Goal: Task Accomplishment & Management: Use online tool/utility

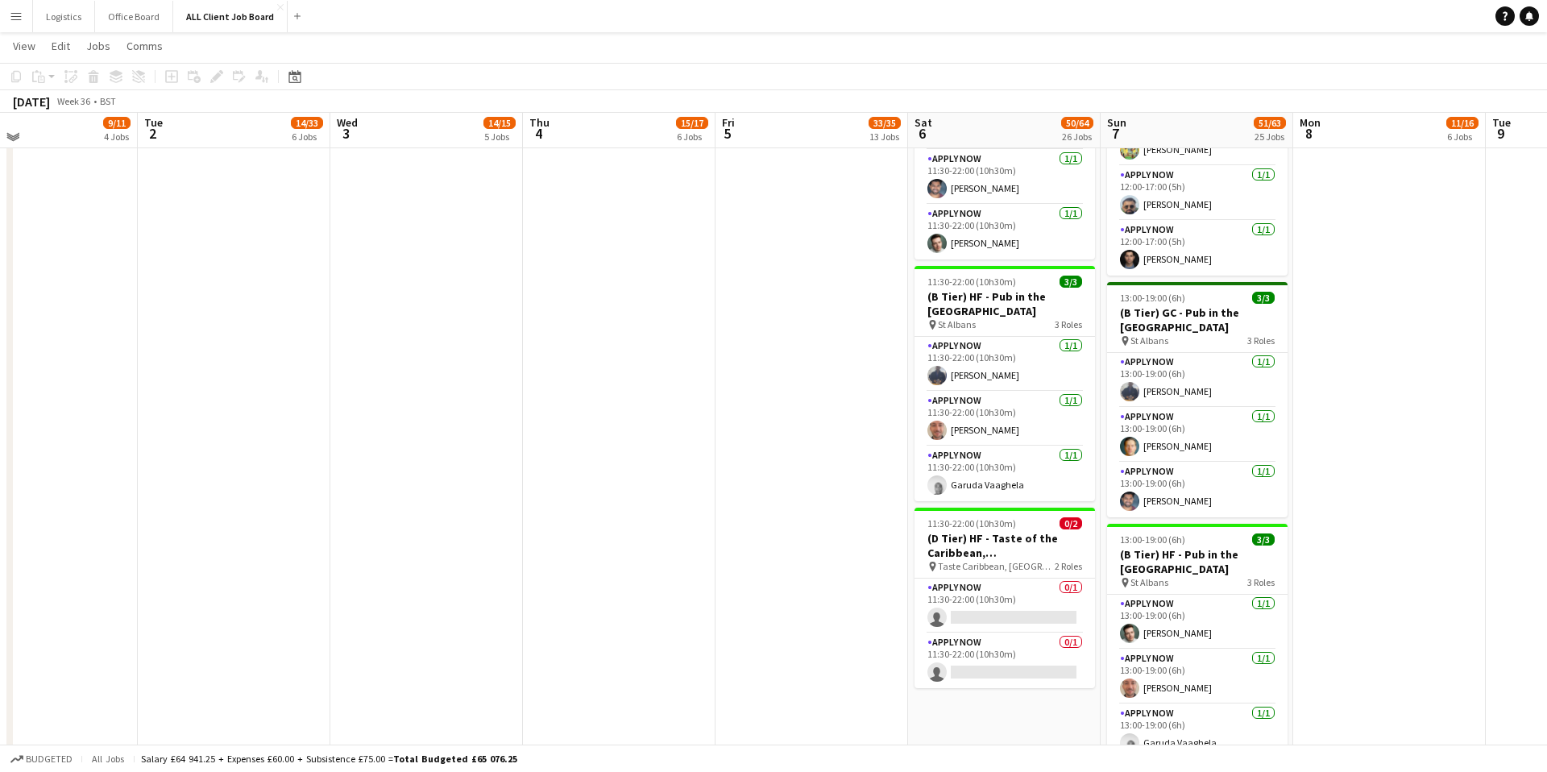
scroll to position [3792, 0]
